Goal: Check status: Check status

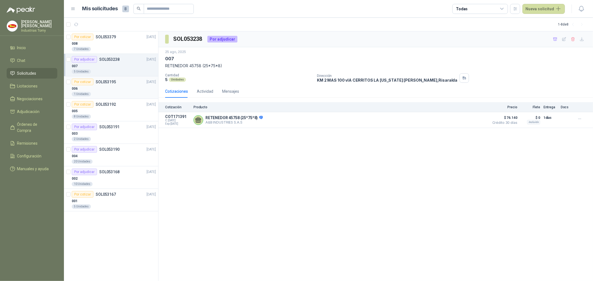
click at [100, 81] on p "SOL053195" at bounding box center [106, 82] width 20 height 4
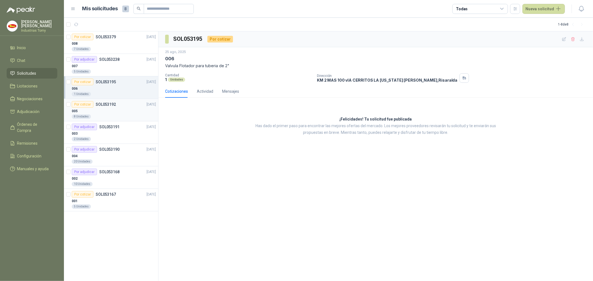
click at [118, 107] on div "Por cotizar SOL053192 [DATE]" at bounding box center [114, 104] width 84 height 7
drag, startPoint x: 232, startPoint y: 65, endPoint x: 262, endPoint y: 68, distance: 29.3
click at [261, 68] on p "Final de carrera limit switch HY -M907 6 A - 250 V a.c" at bounding box center [375, 66] width 421 height 6
click at [263, 68] on p "Final de carrera limit switch HY -M907 6 A - 250 V a.c" at bounding box center [375, 66] width 421 height 6
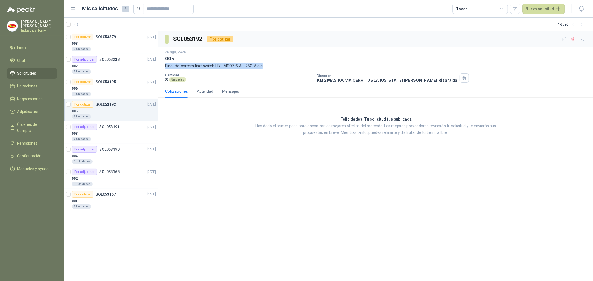
drag, startPoint x: 269, startPoint y: 66, endPoint x: 166, endPoint y: 66, distance: 102.9
click at [164, 66] on div "[DATE] 005 Final de carrera limit switch HY -M907 6 A - 250 V a.c Cantidad 8 Un…" at bounding box center [376, 66] width 435 height 38
copy p "Final de carrera limit switch HY -M907 6 A - 250 V a.c"
